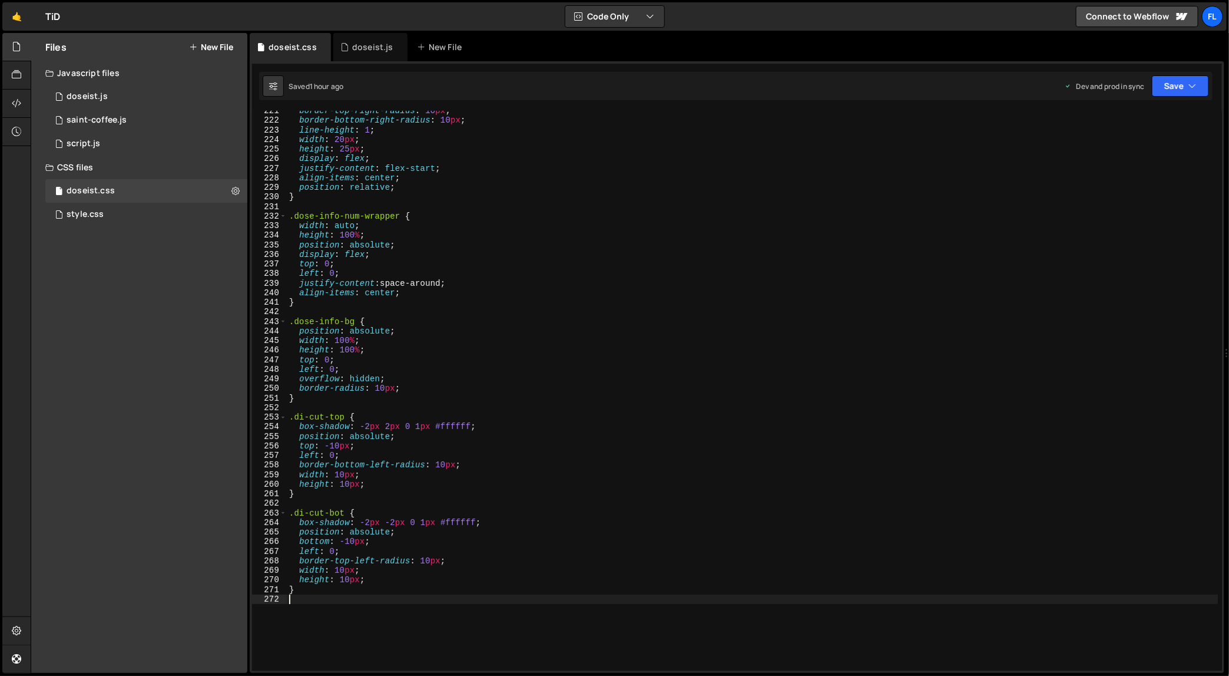
scroll to position [2110, 0]
click at [358, 54] on div "doseist.js" at bounding box center [370, 47] width 74 height 28
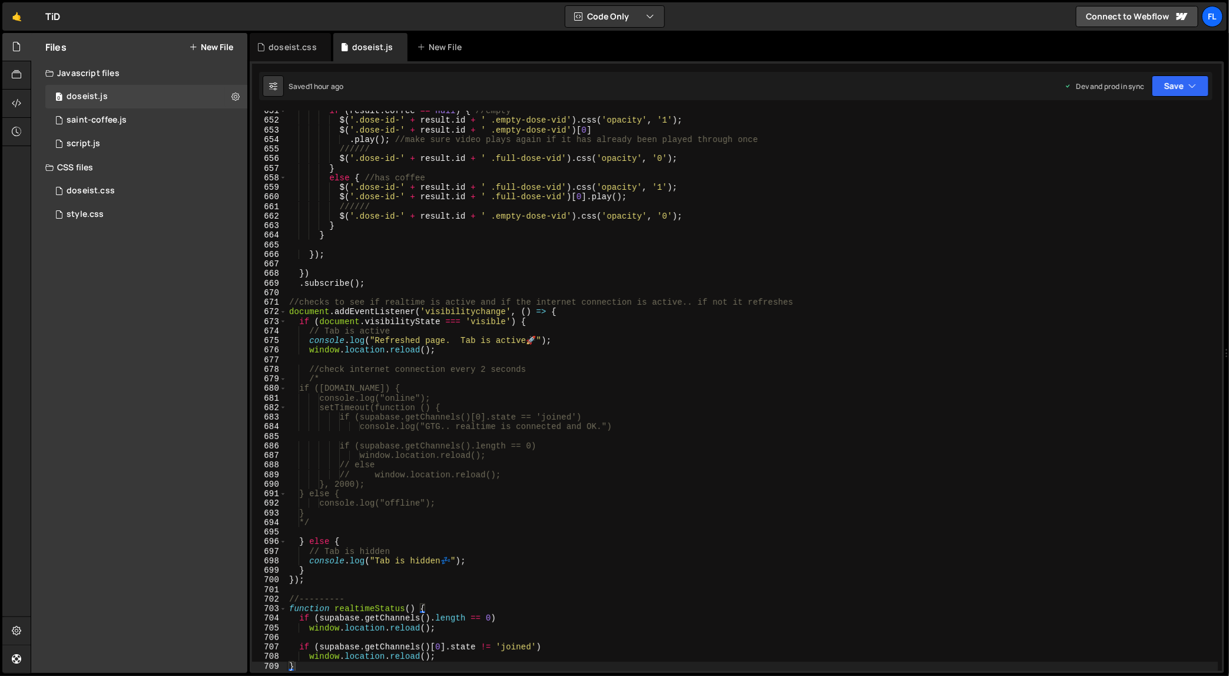
click at [518, 299] on div "if ( result . coffee == null ) { //empty $ ( '.dose-id-' + result . id + ' .emp…" at bounding box center [753, 396] width 932 height 580
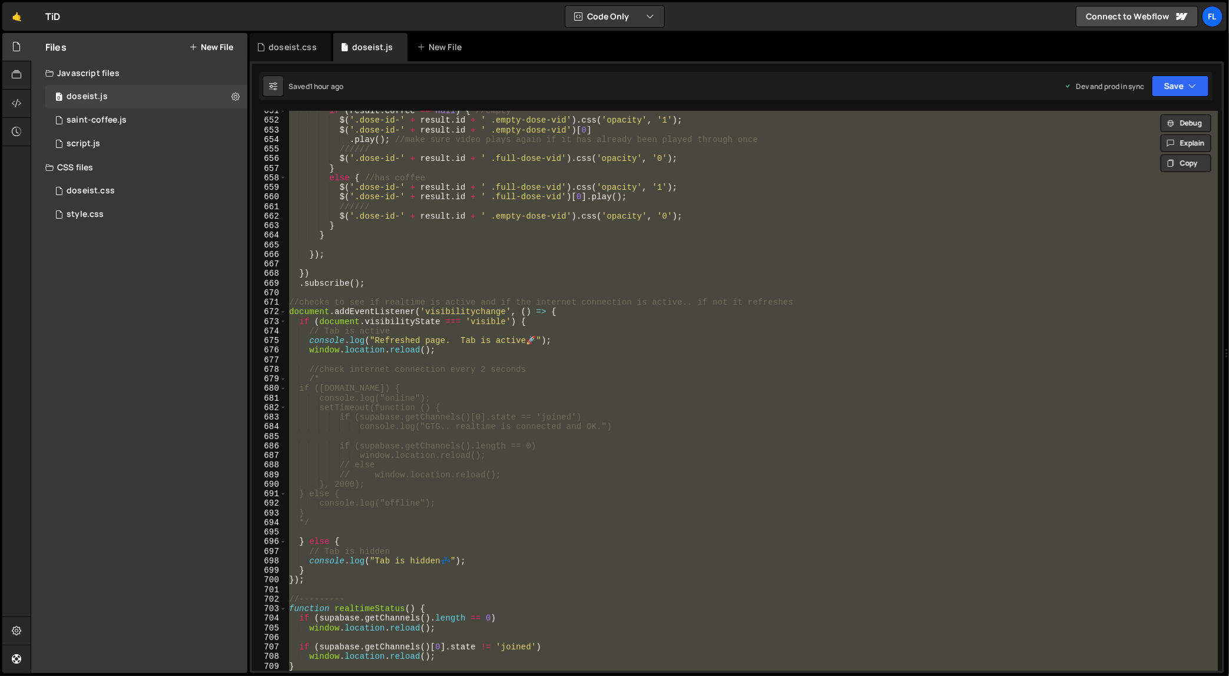
paste textarea
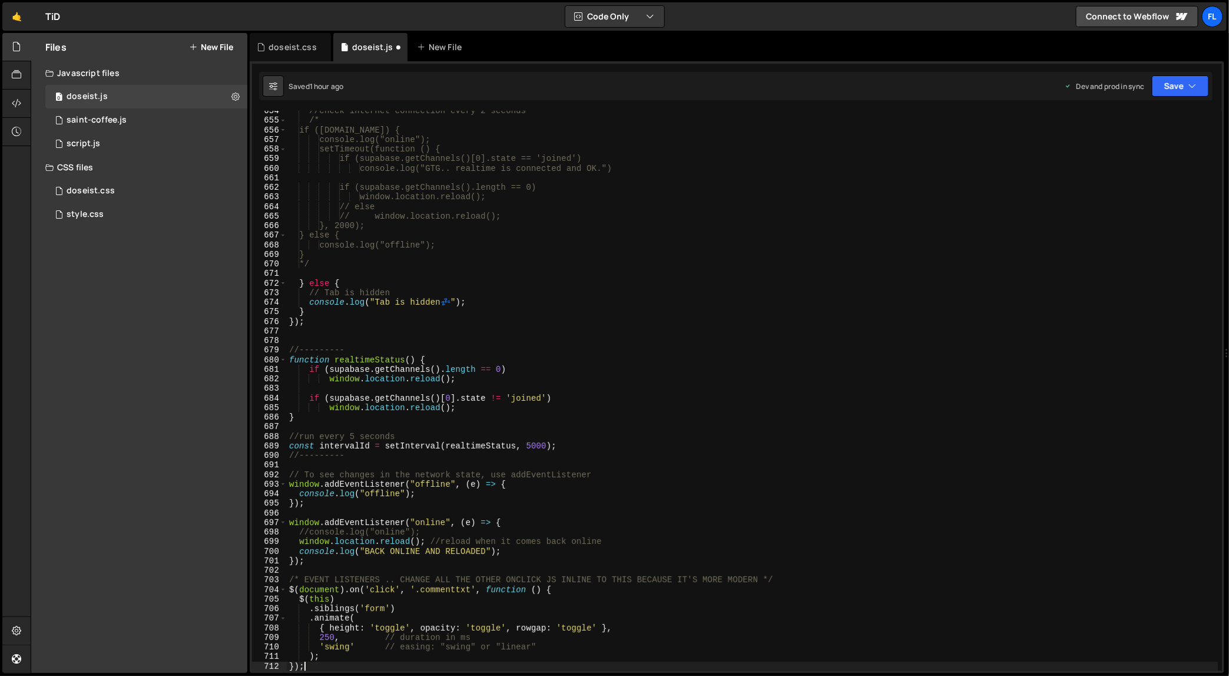
scroll to position [6436, 0]
type textarea "window.location.reload();"
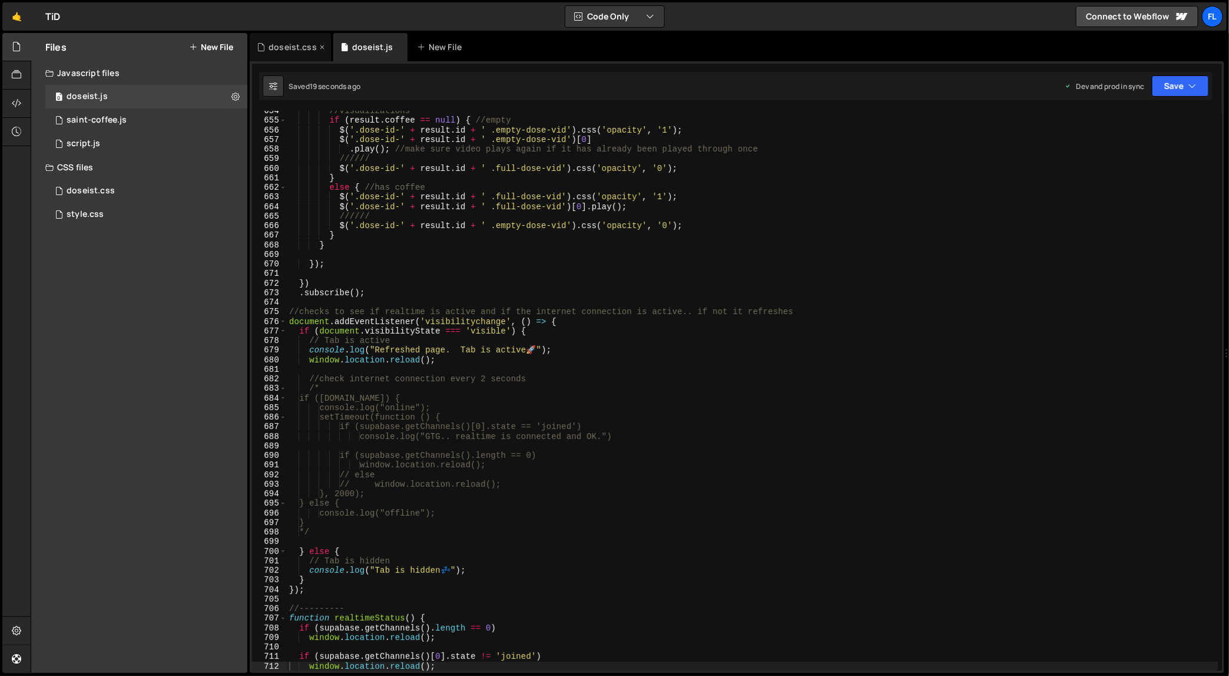
click at [293, 52] on div "doseist.css" at bounding box center [293, 47] width 48 height 12
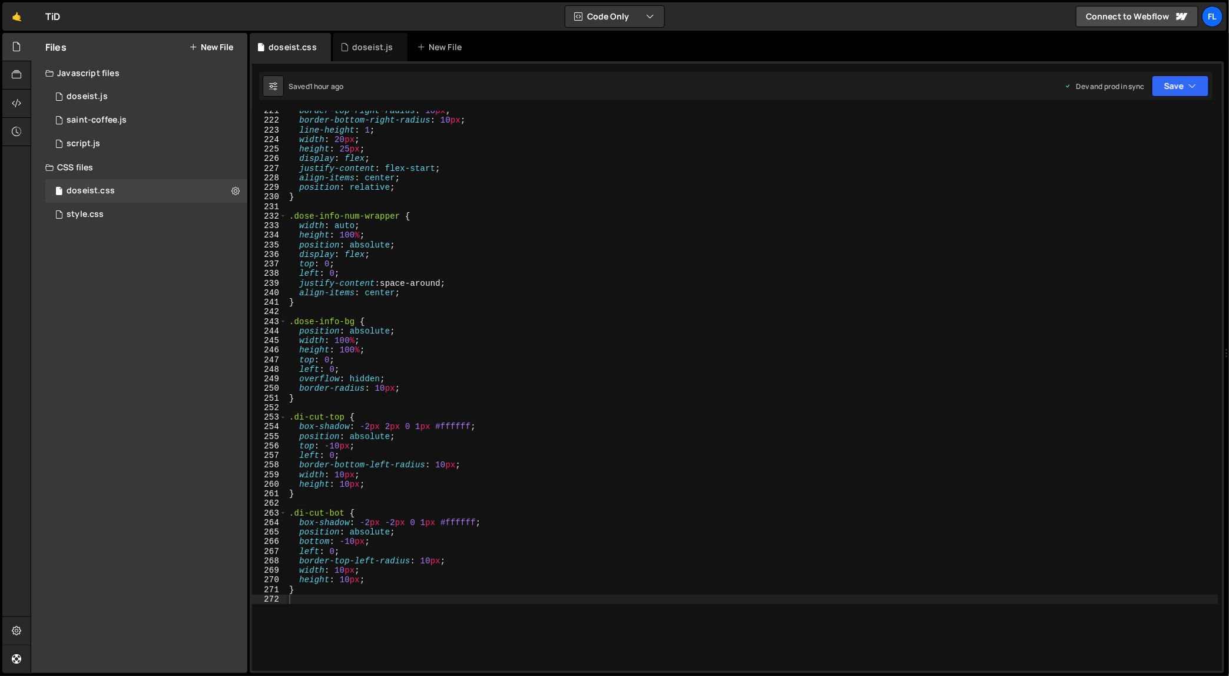
click at [540, 335] on div "border-top-right-radius : 10 px ; border-bottom-right-radius : 10 px ; line-hei…" at bounding box center [753, 396] width 932 height 580
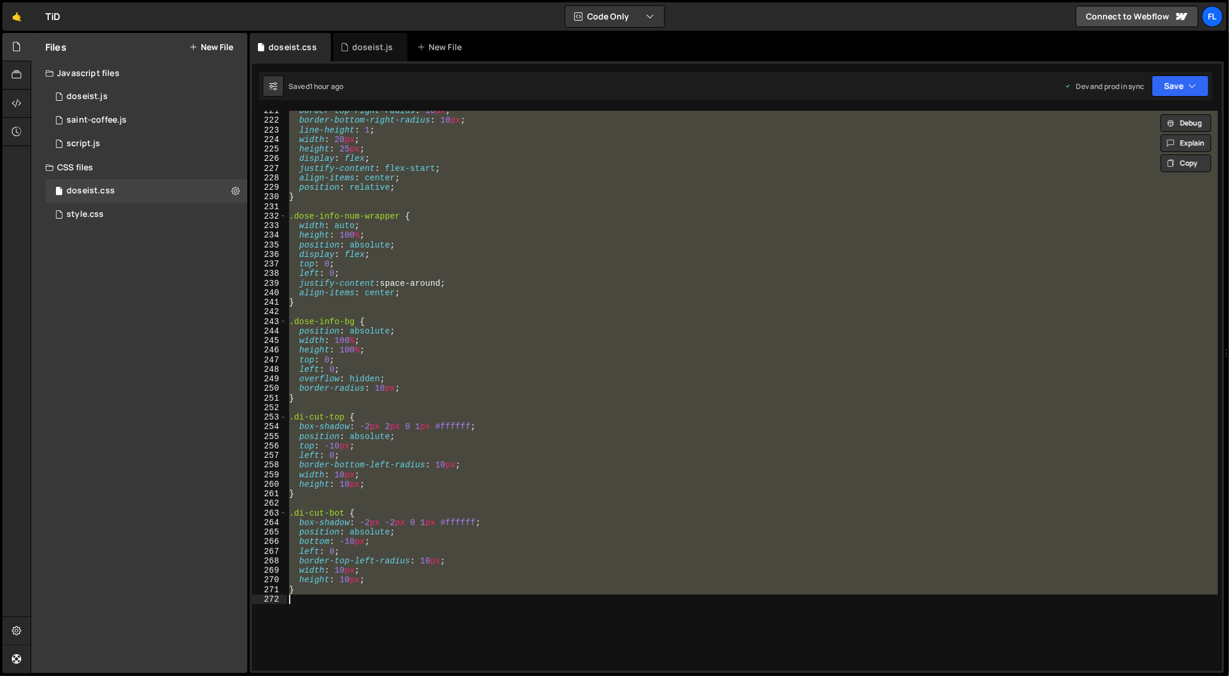
paste textarea
type textarea "}"
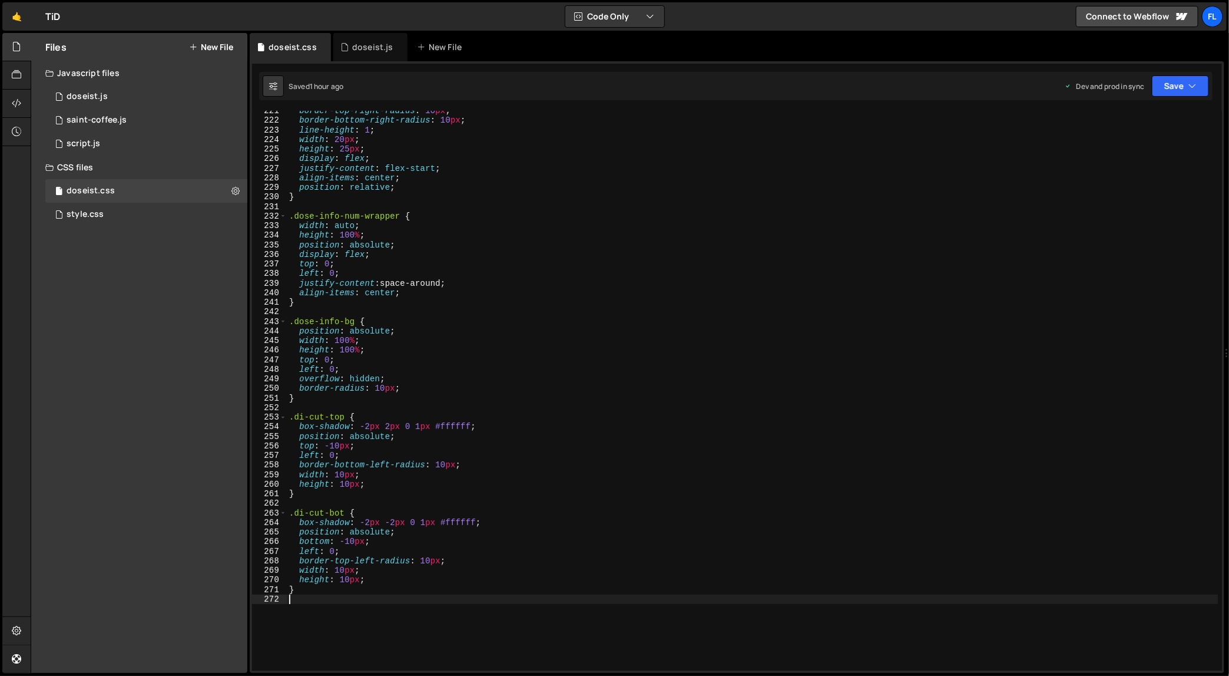
click at [654, 245] on div "border-top-right-radius : 10 px ; border-bottom-right-radius : 10 px ; line-hei…" at bounding box center [753, 396] width 932 height 580
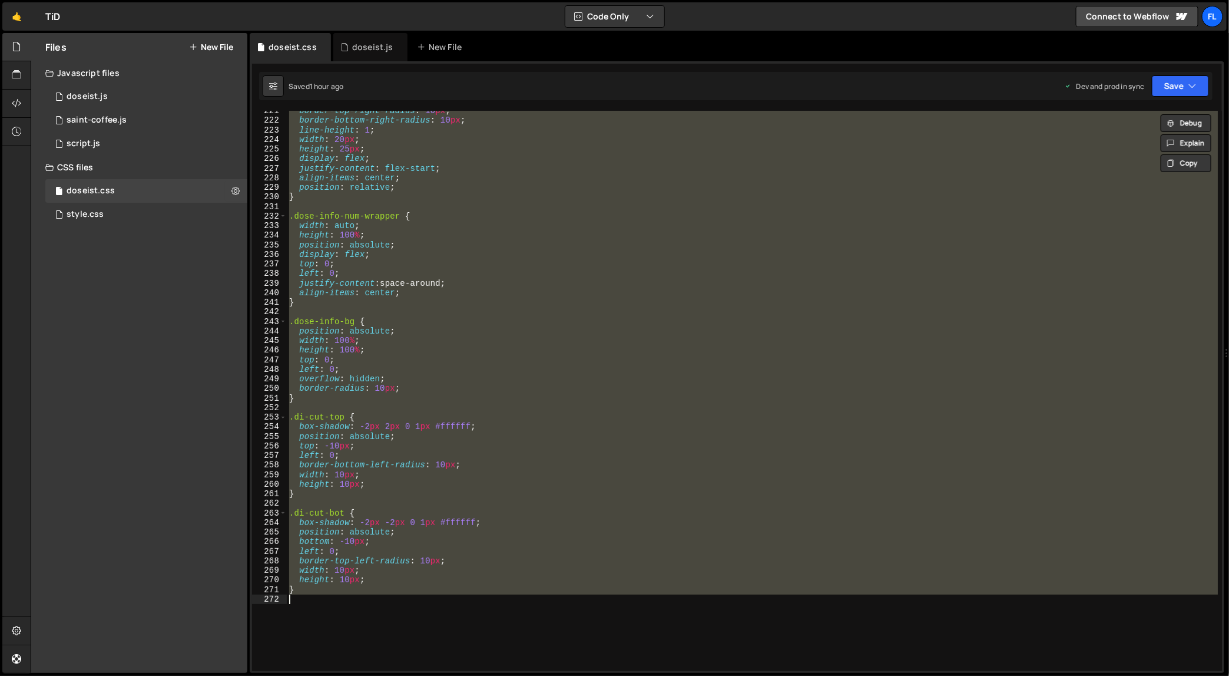
paste textarea
type textarea "}"
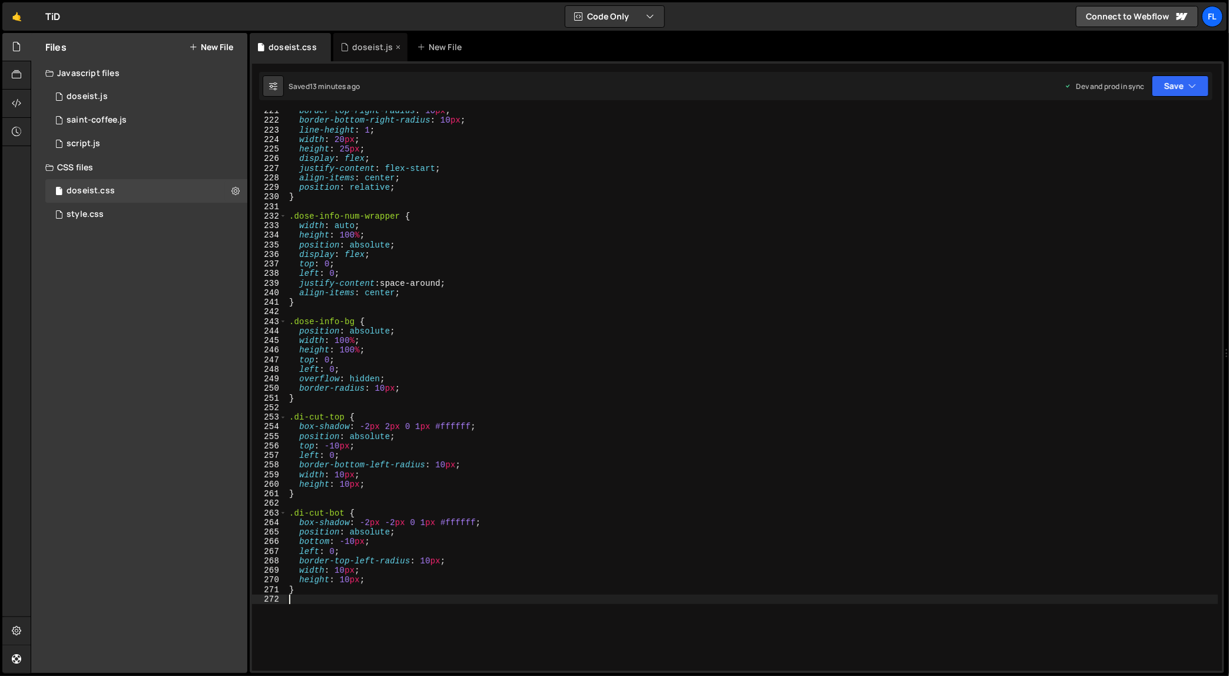
click at [362, 55] on div "doseist.js" at bounding box center [370, 47] width 74 height 28
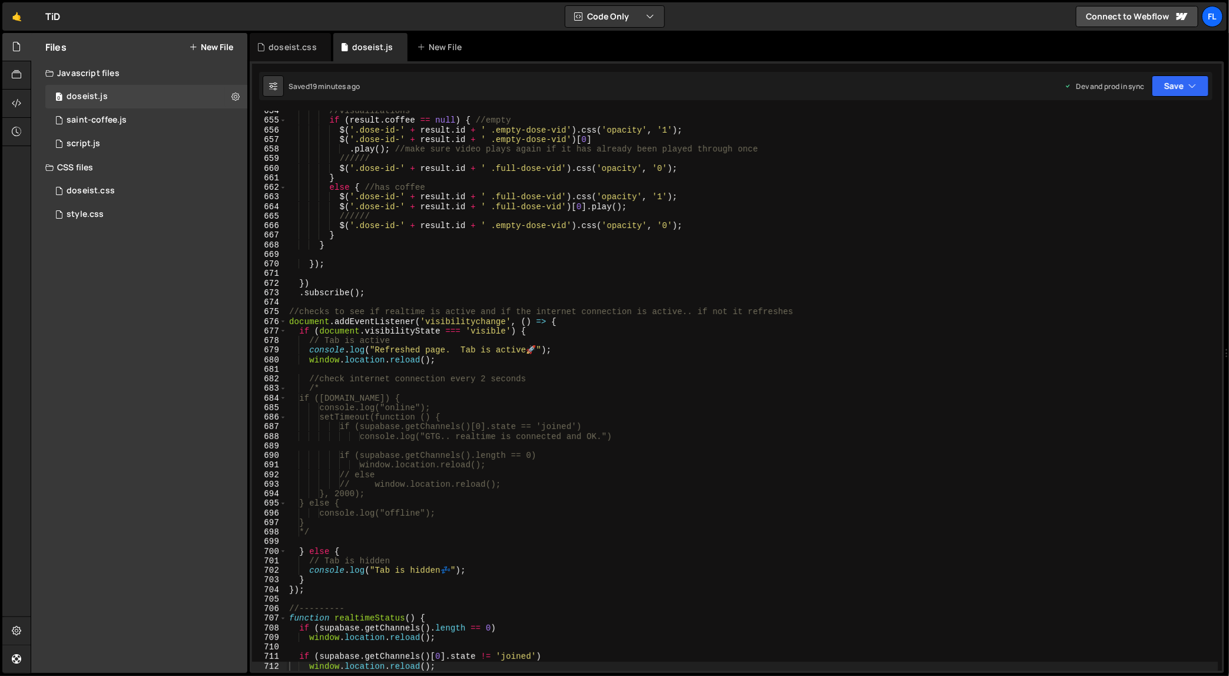
click at [671, 336] on div "//visualizations if ( result . coffee == null ) { //empty $ ( '.dose-id-' + res…" at bounding box center [753, 396] width 932 height 580
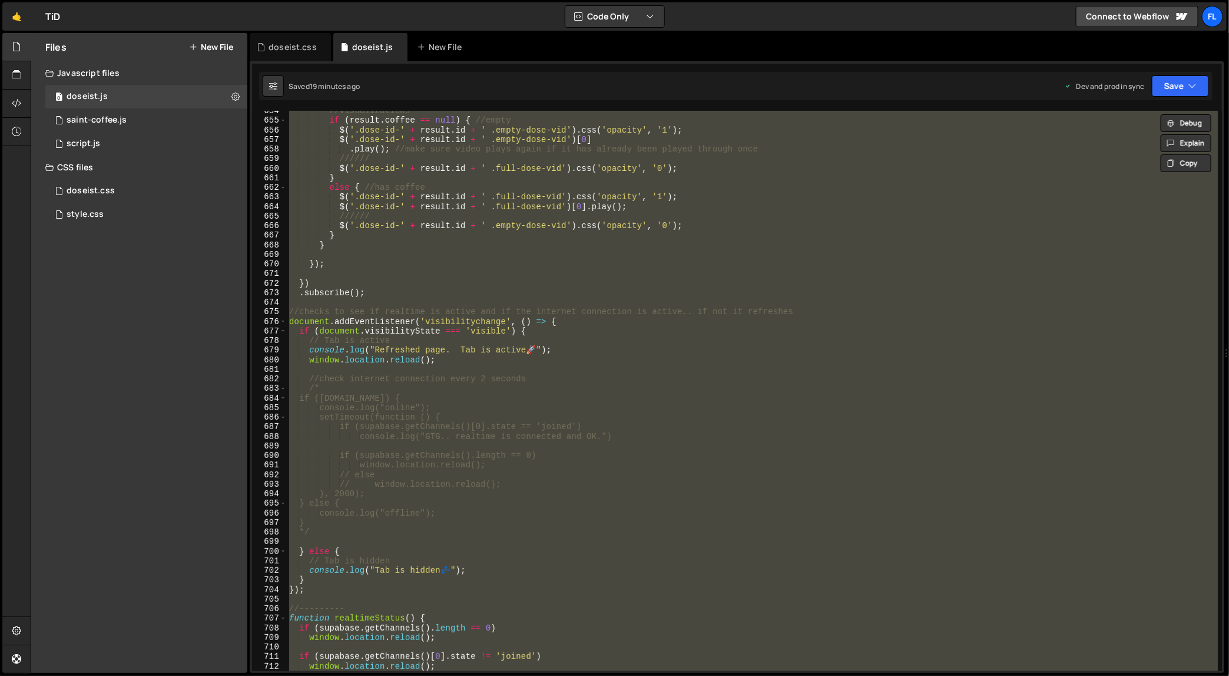
paste textarea
type textarea "});"
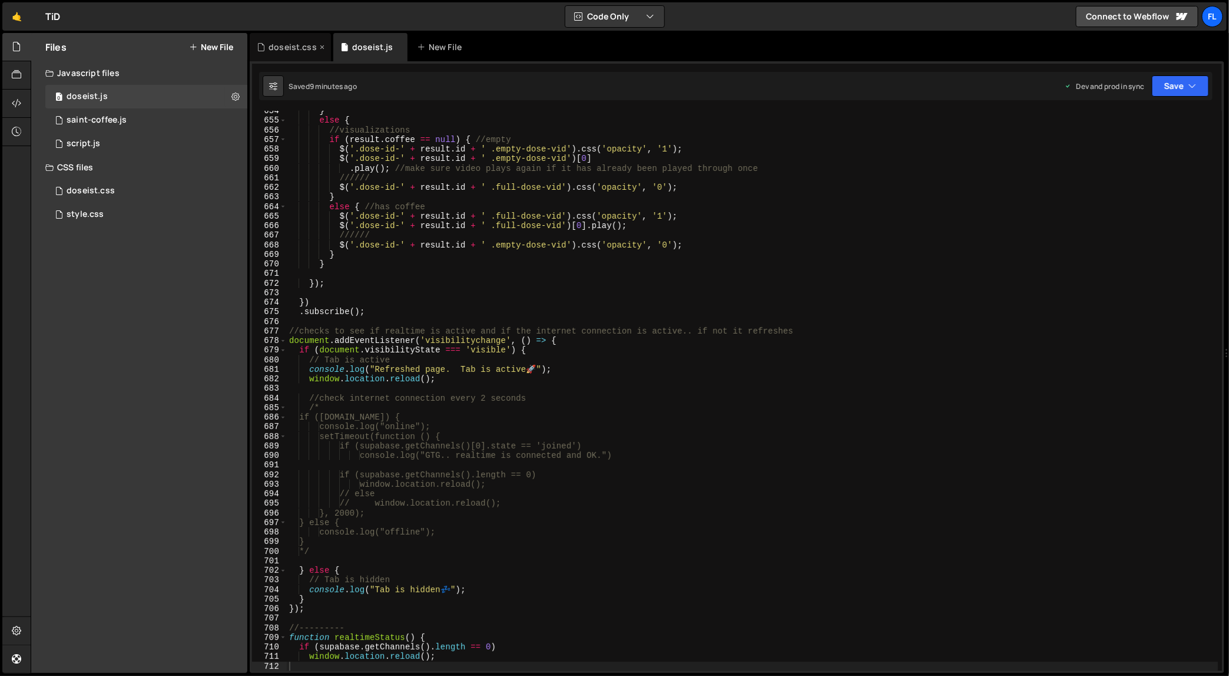
click at [302, 45] on div "doseist.css" at bounding box center [293, 47] width 48 height 12
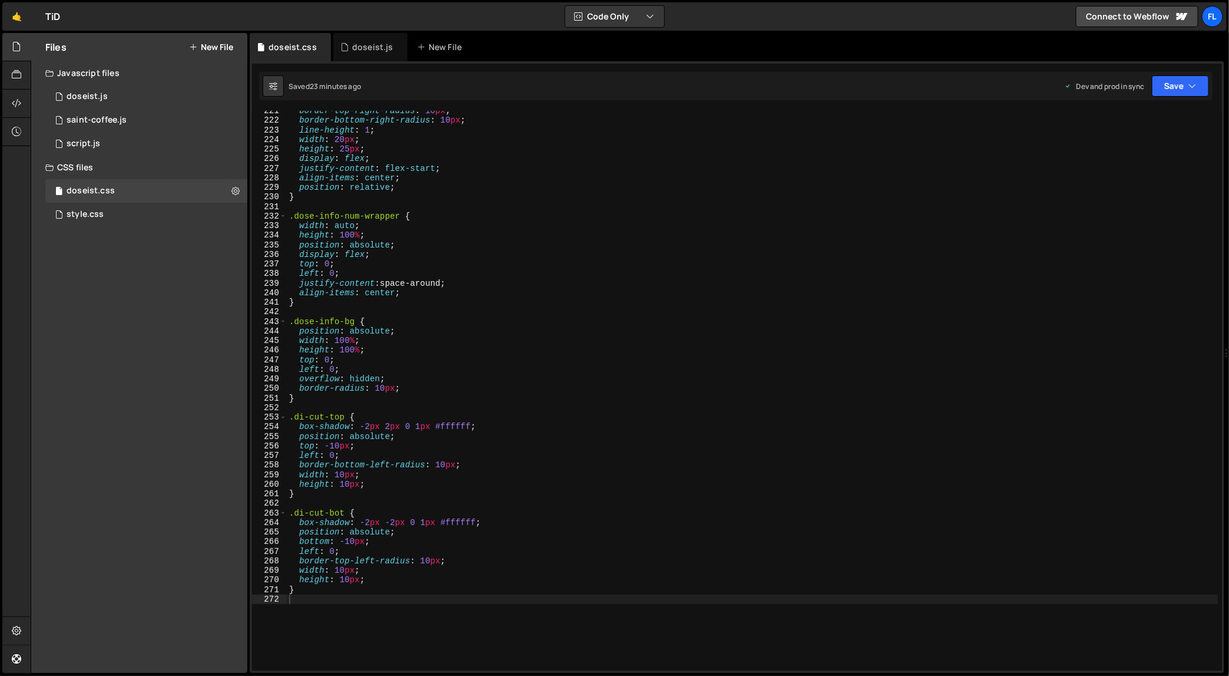
click at [443, 278] on div "border-top-right-radius : 10 px ; border-bottom-right-radius : 10 px ; line-hei…" at bounding box center [753, 396] width 932 height 580
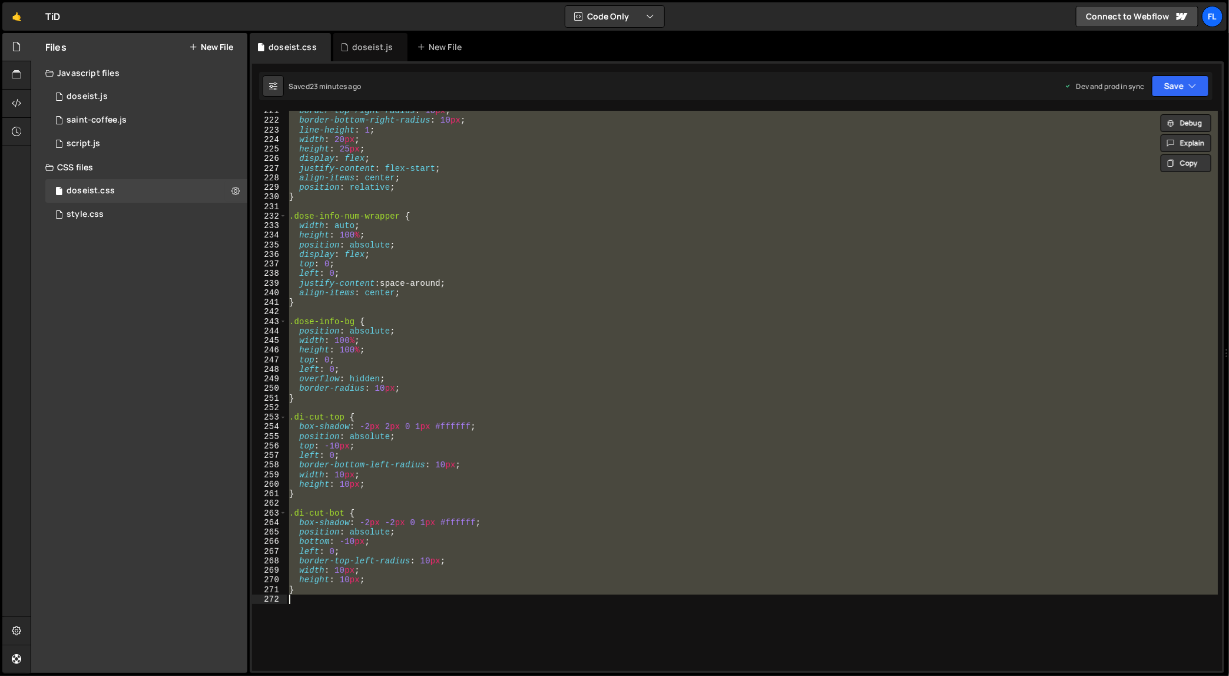
paste textarea
type textarea "}"
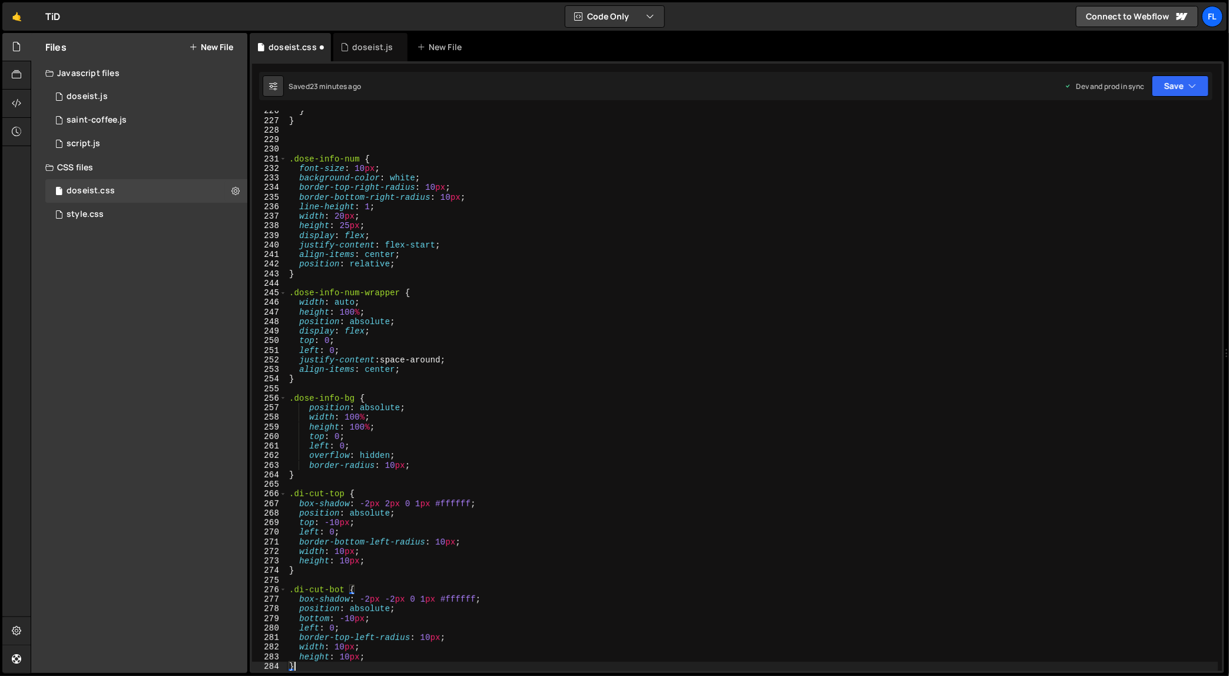
scroll to position [2158, 0]
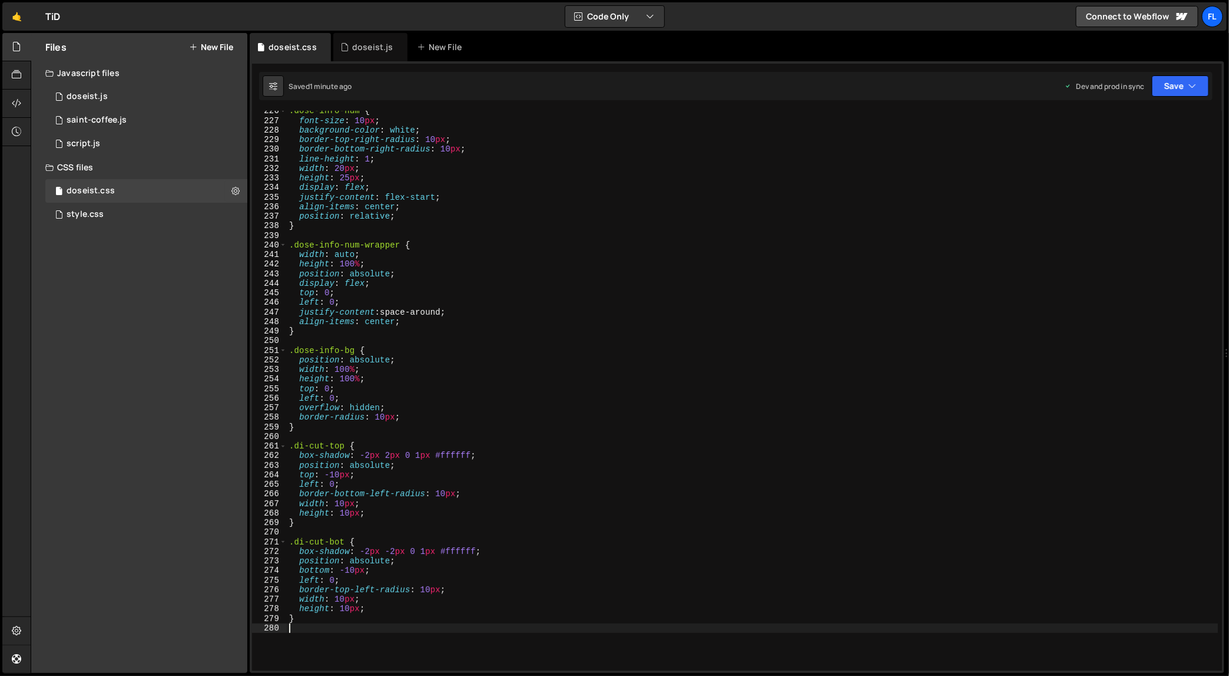
click at [632, 240] on div ".dose-info-num { font-size : 10 px ; background-color : white ; border-top-righ…" at bounding box center [753, 396] width 932 height 580
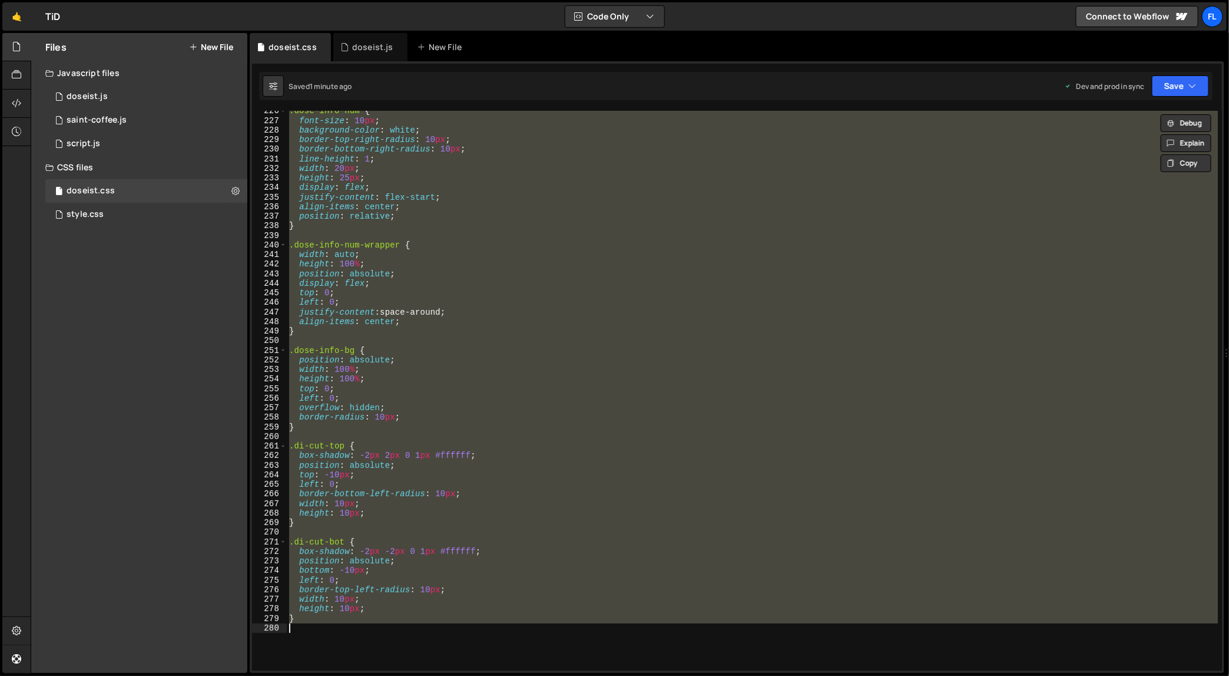
paste textarea
type textarea "}"
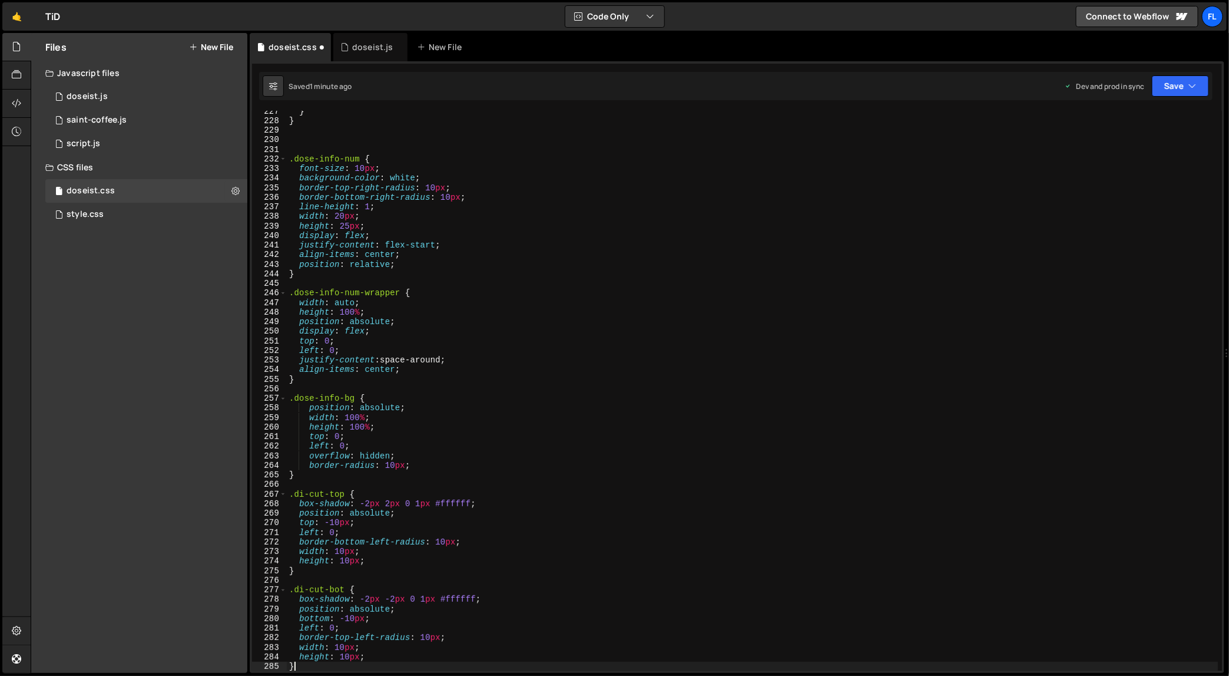
scroll to position [2168, 0]
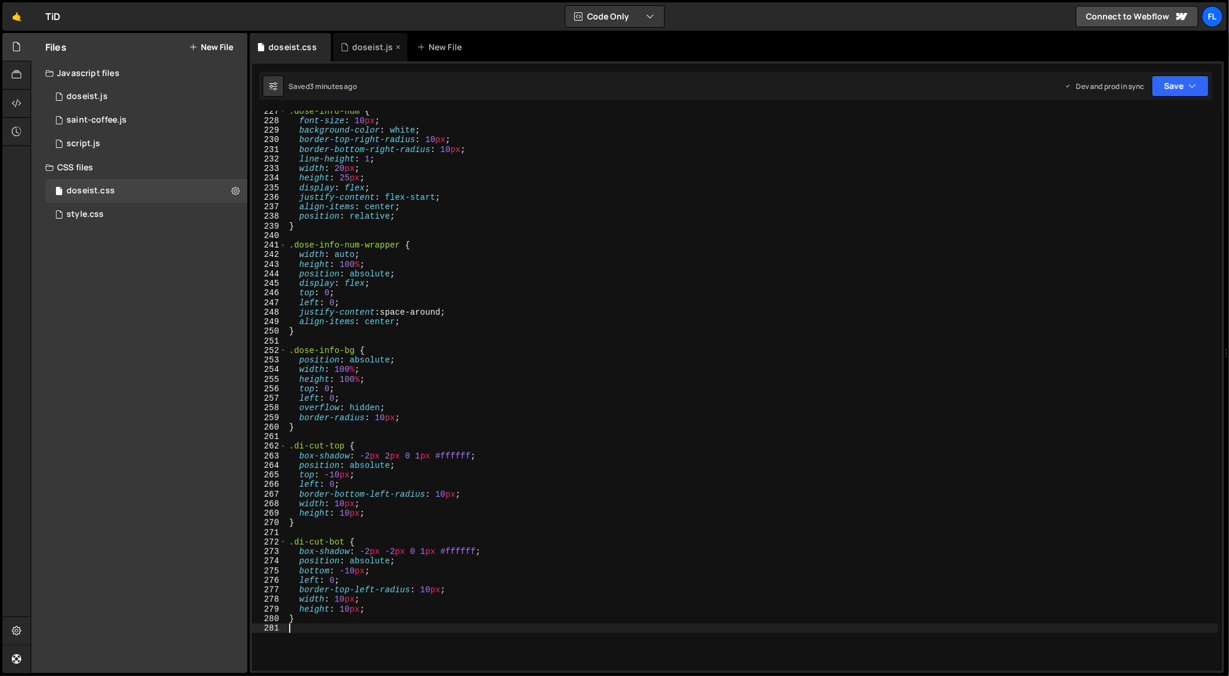
click at [356, 50] on div "doseist.js" at bounding box center [372, 47] width 41 height 12
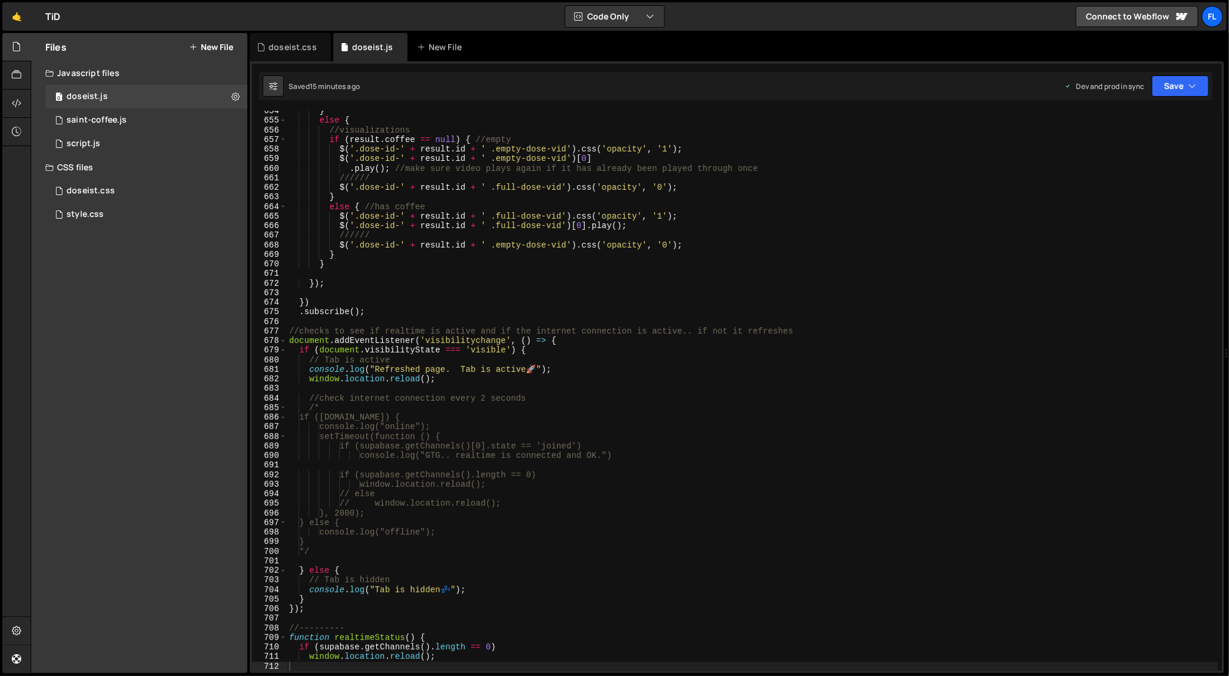
click at [738, 396] on div "} else { //visualizations if ( result . coffee == null ) { //empty $ ( '.dose-i…" at bounding box center [753, 396] width 932 height 580
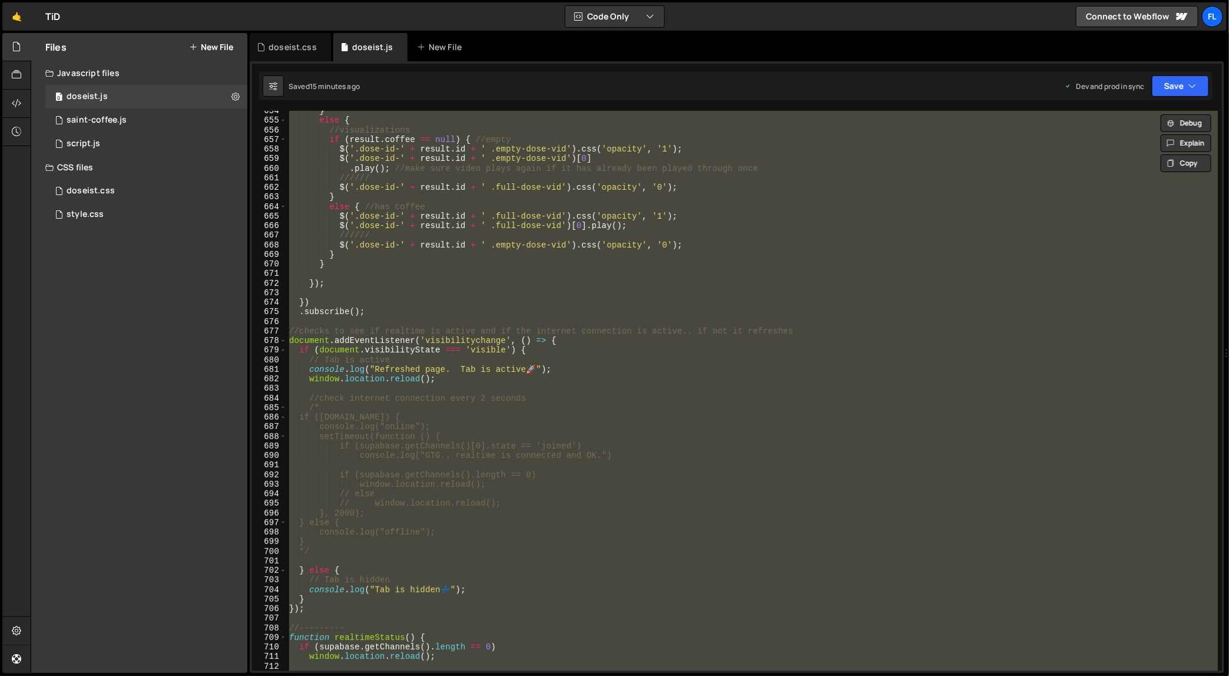
paste textarea
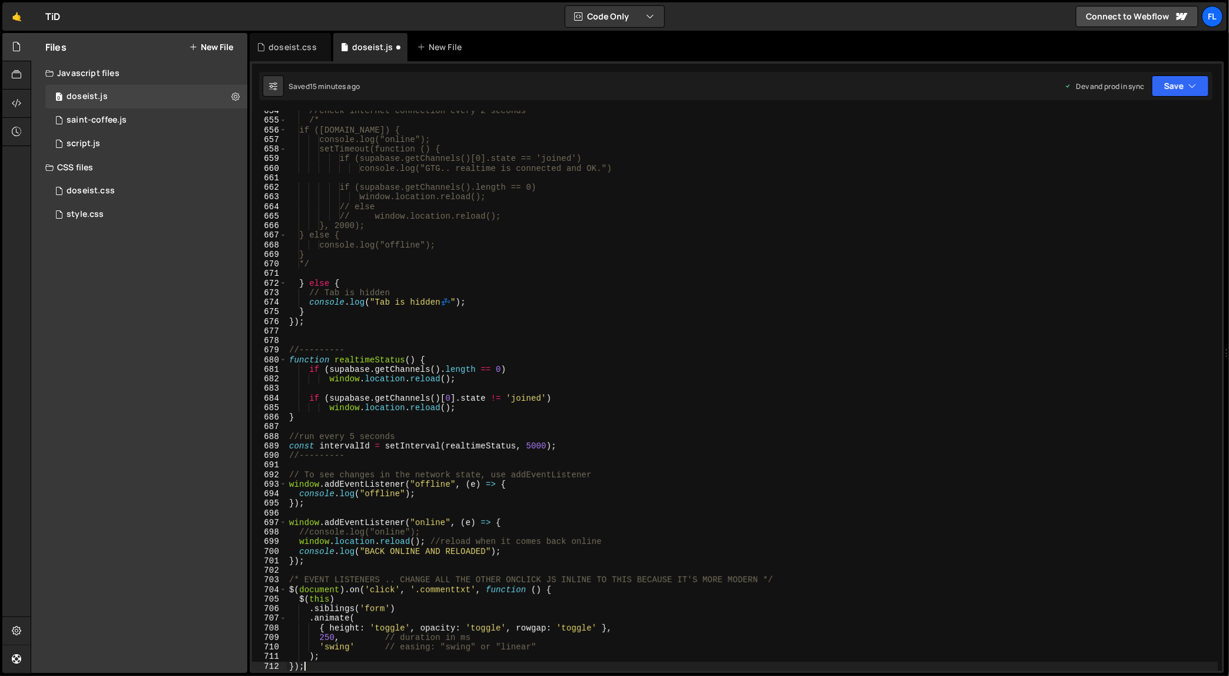
type textarea "window.location.reload();"
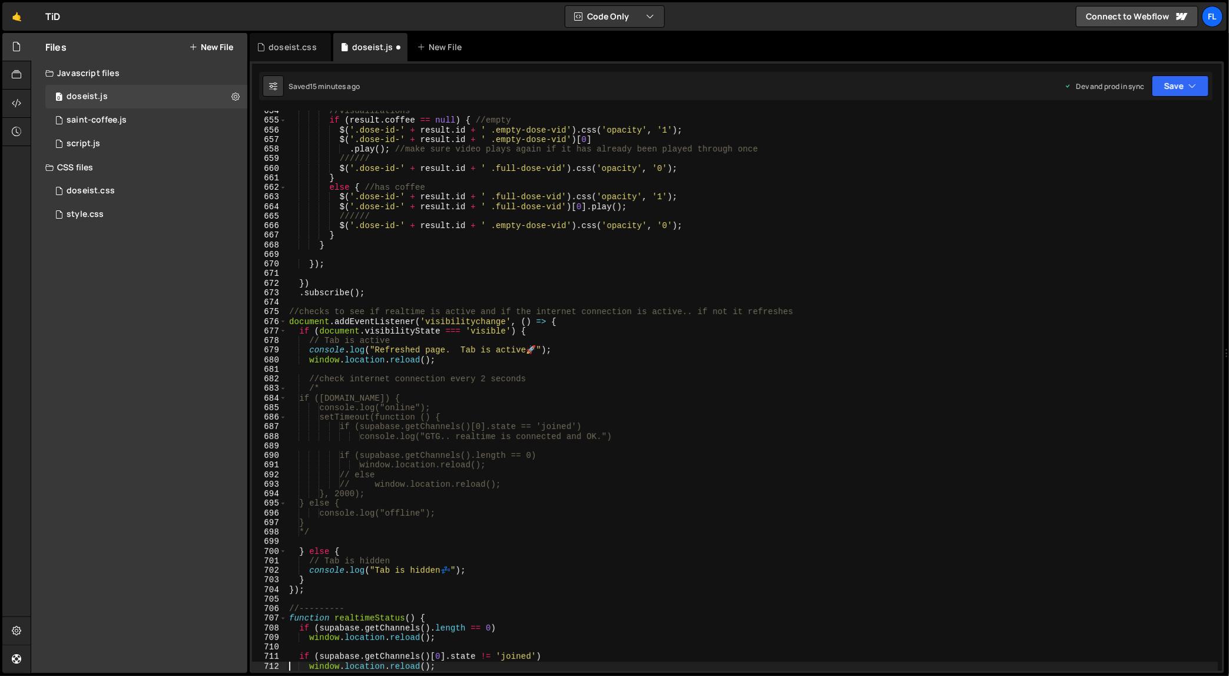
scroll to position [6359, 0]
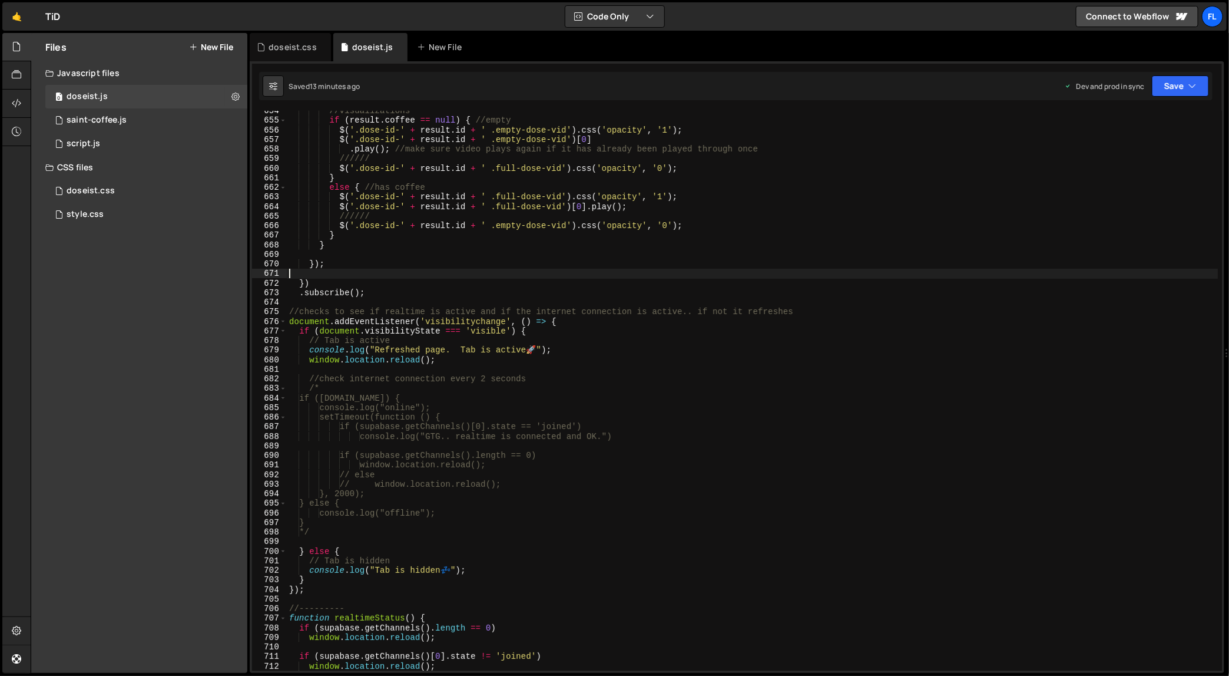
click at [540, 273] on div "//visualizations if ( result . coffee == null ) { //empty $ ( '.dose-id-' + res…" at bounding box center [753, 396] width 932 height 580
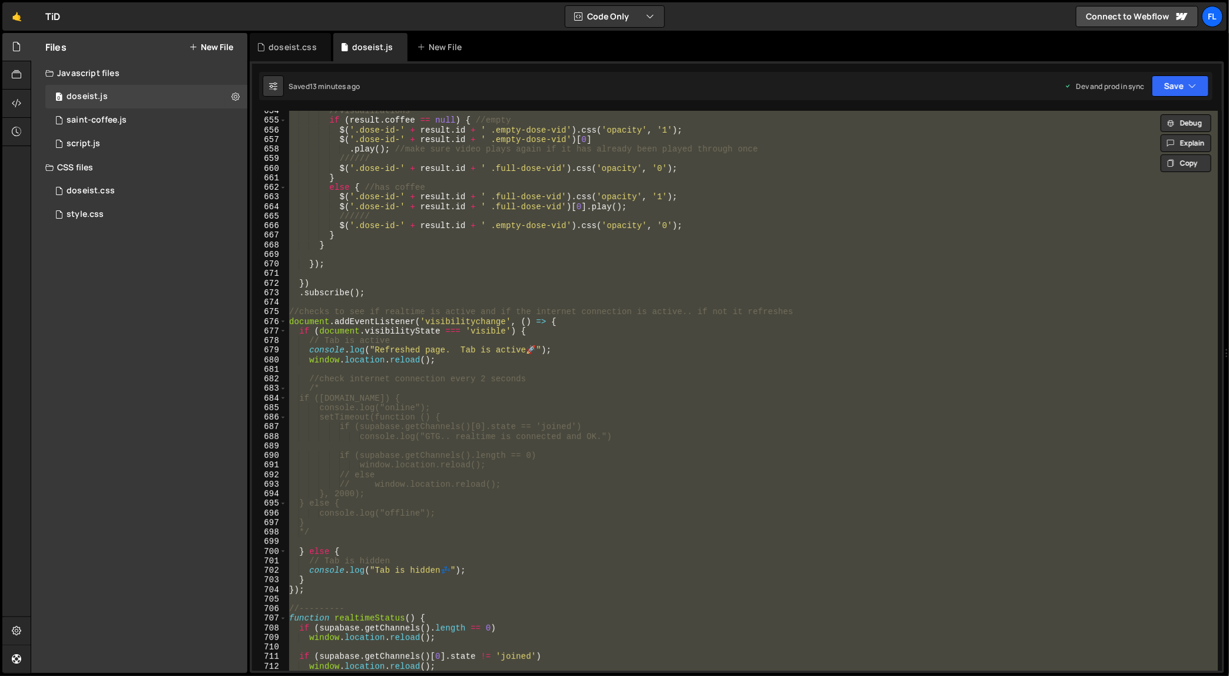
paste textarea
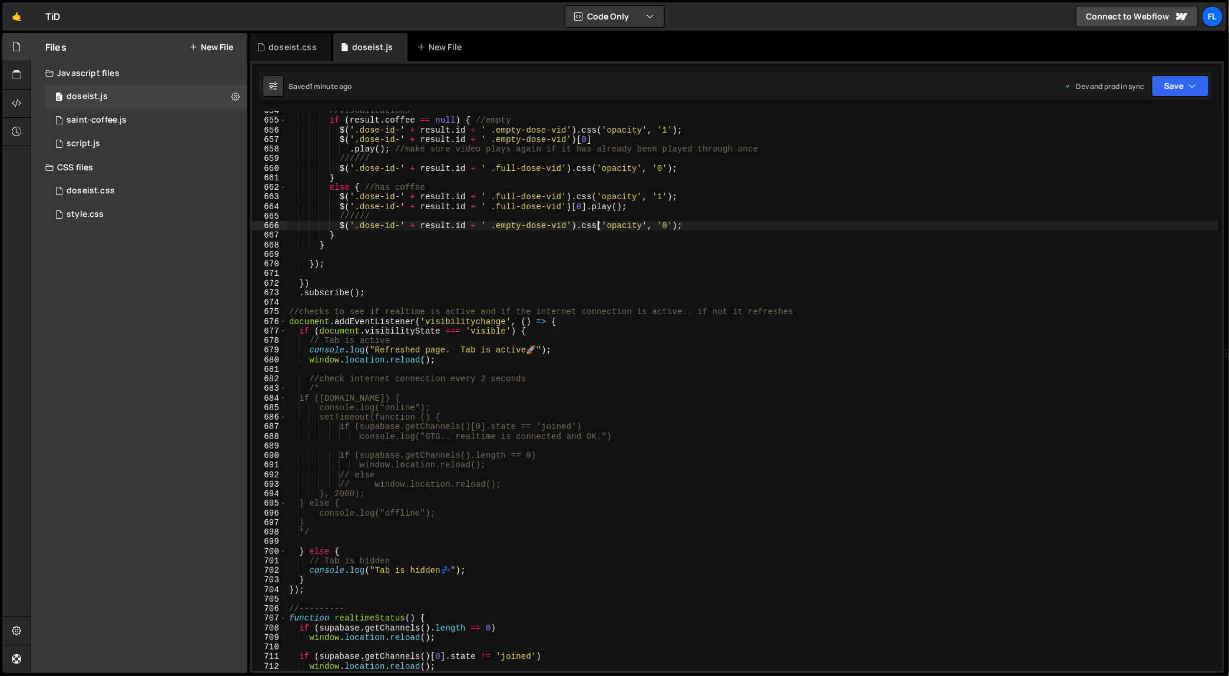
click at [598, 221] on div "//visualizations if ( result . coffee == null ) { //empty $ ( '.dose-id-' + res…" at bounding box center [753, 396] width 932 height 580
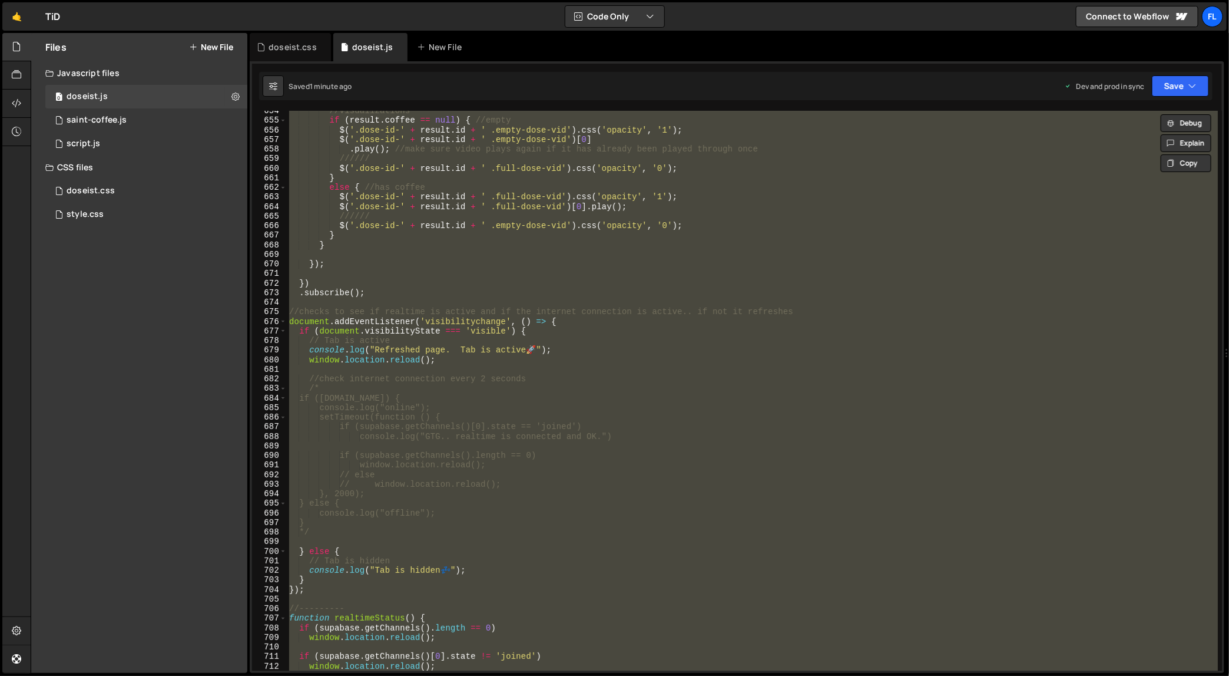
paste textarea
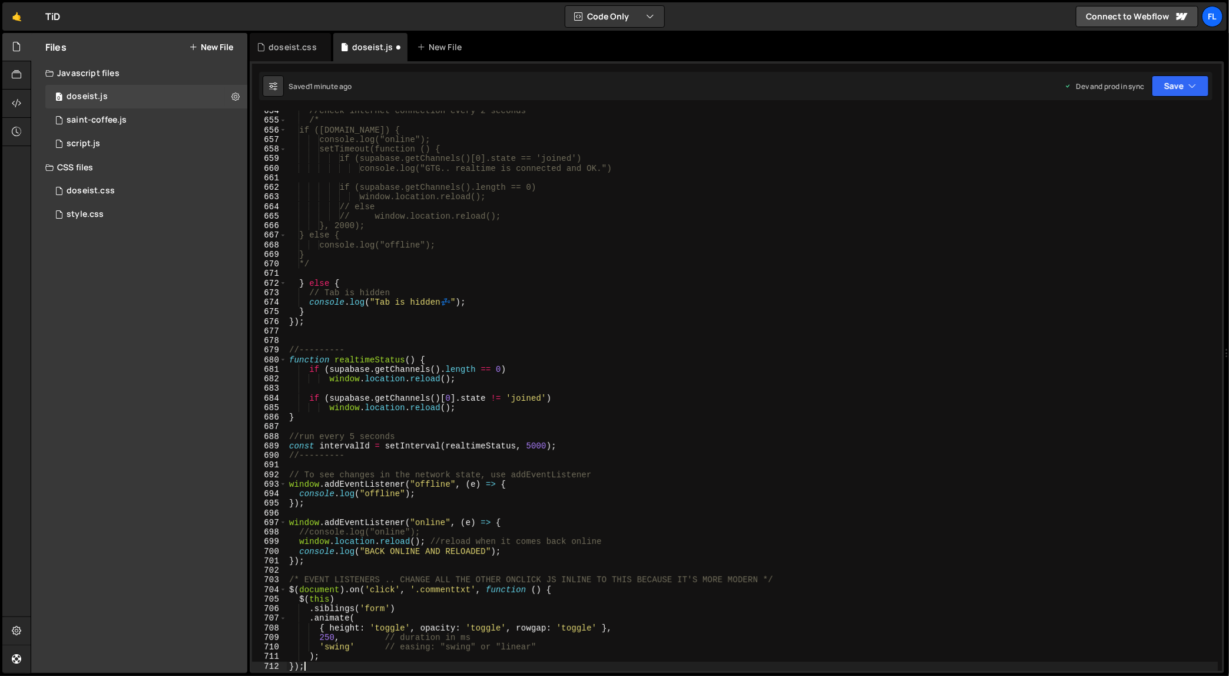
type textarea "window.location.reload();"
